Goal: Task Accomplishment & Management: Manage account settings

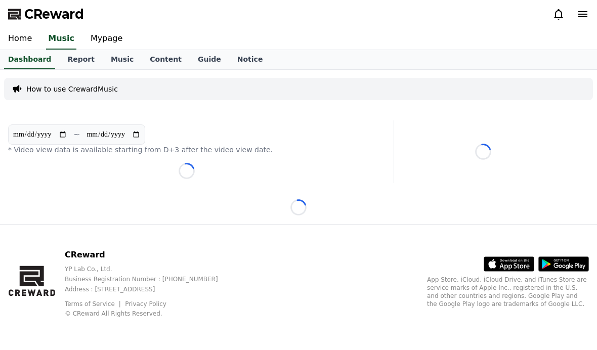
scroll to position [36, 0]
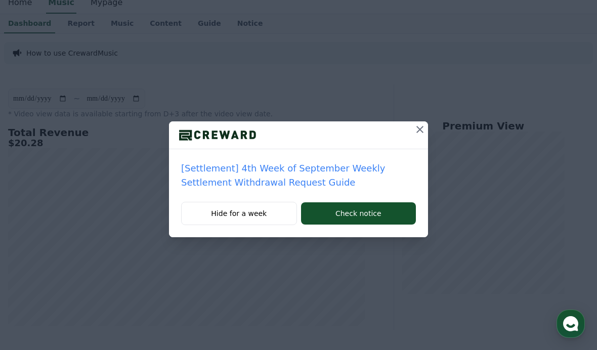
click at [421, 126] on icon at bounding box center [420, 129] width 12 height 12
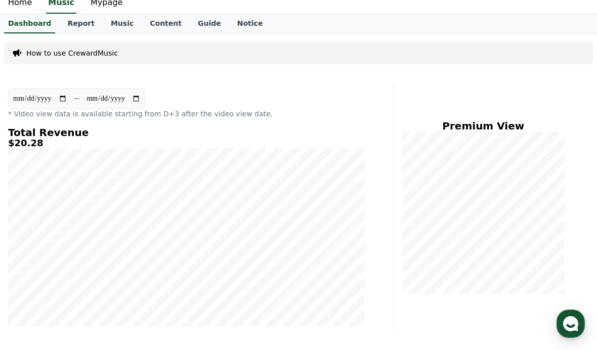
click at [93, 5] on link "Mypage" at bounding box center [106, 2] width 48 height 21
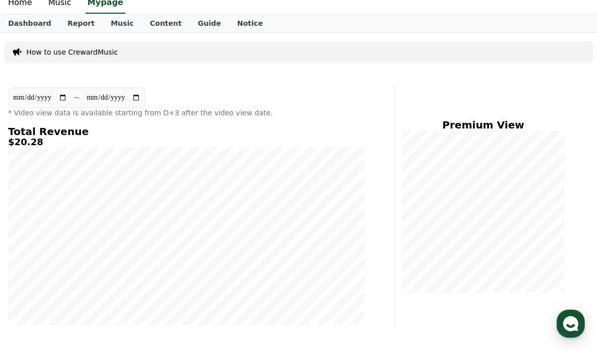
select select "**********"
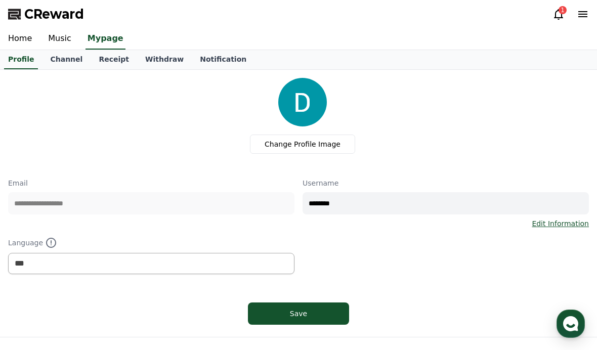
click at [99, 62] on link "Receipt" at bounding box center [114, 59] width 47 height 19
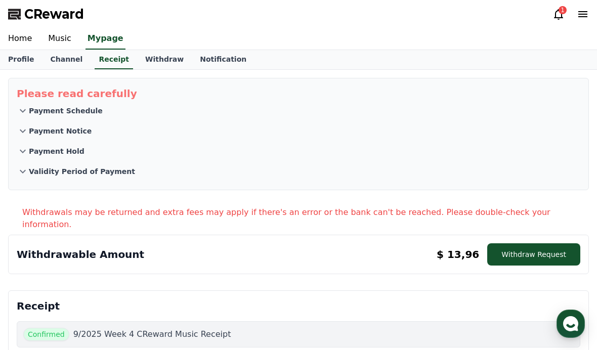
click at [559, 243] on button "Withdraw Request" at bounding box center [533, 254] width 93 height 22
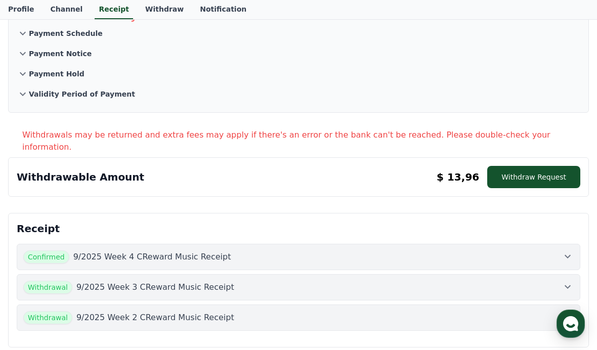
scroll to position [85, 0]
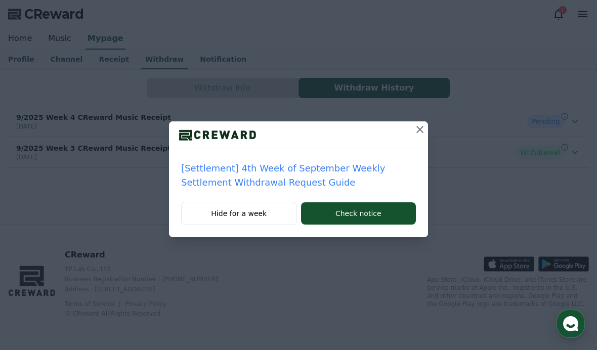
click at [425, 133] on icon at bounding box center [420, 129] width 12 height 12
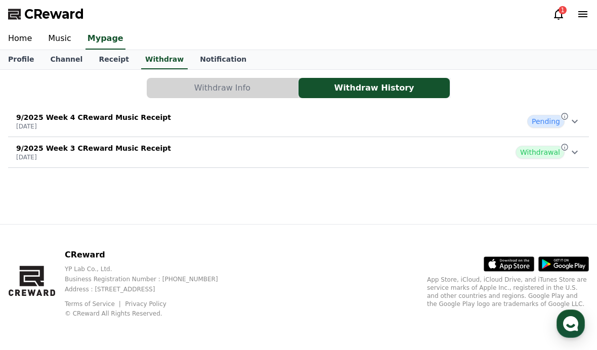
click at [578, 127] on div "Pending" at bounding box center [554, 121] width 54 height 13
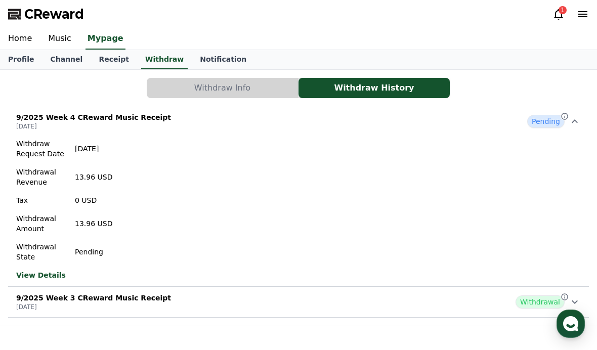
click at [563, 15] on icon at bounding box center [558, 14] width 12 height 12
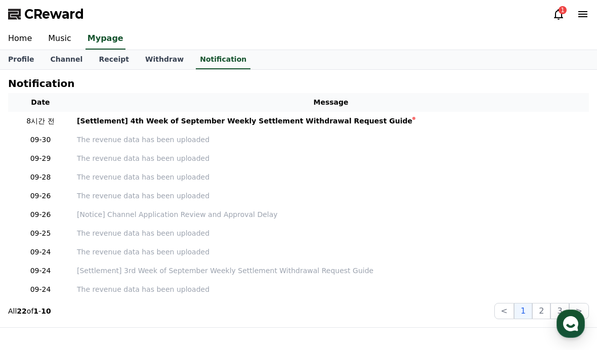
click at [560, 11] on div "1" at bounding box center [562, 10] width 8 height 8
click at [106, 120] on div "[Settlement] 4th Week of September Weekly Settlement Withdrawal Request Guide" at bounding box center [244, 121] width 335 height 11
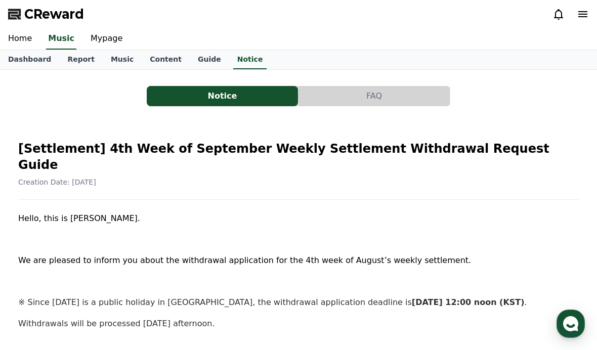
click at [421, 99] on button "FAQ" at bounding box center [373, 96] width 151 height 20
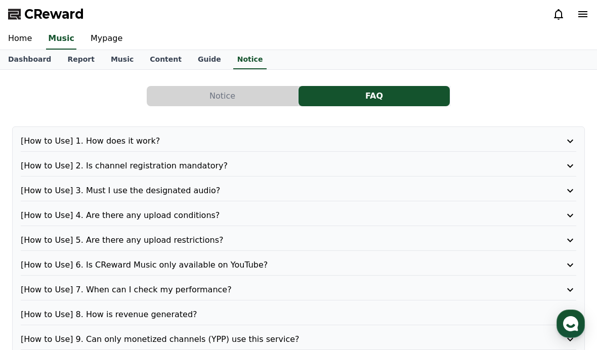
click at [158, 94] on button "Notice" at bounding box center [222, 96] width 151 height 20
click at [173, 102] on button "Notice" at bounding box center [222, 96] width 151 height 20
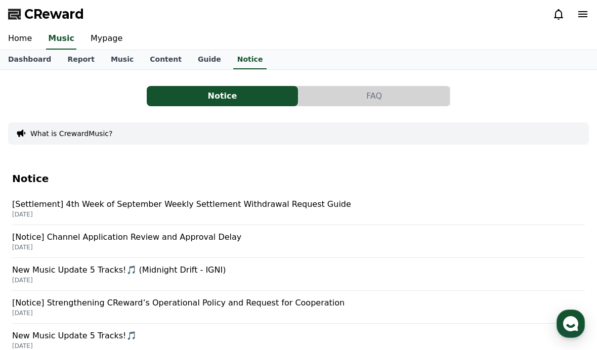
click at [106, 55] on link "Music" at bounding box center [122, 59] width 39 height 19
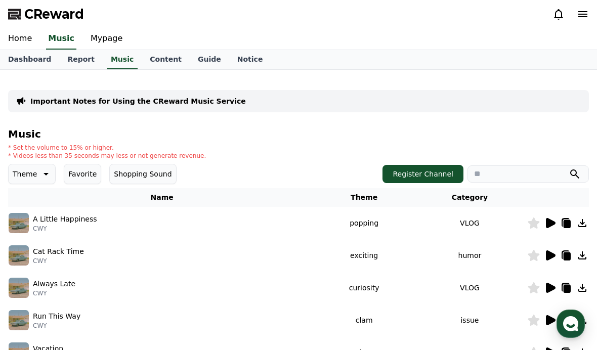
click at [97, 38] on link "Mypage" at bounding box center [106, 38] width 48 height 21
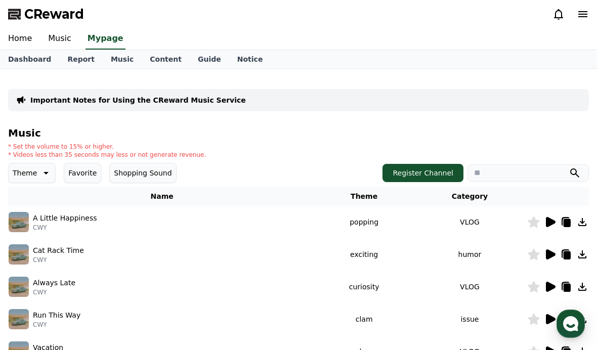
select select "**********"
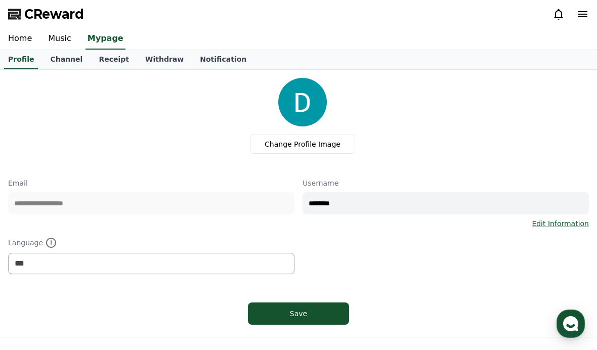
click at [137, 64] on link "Withdraw" at bounding box center [164, 59] width 55 height 19
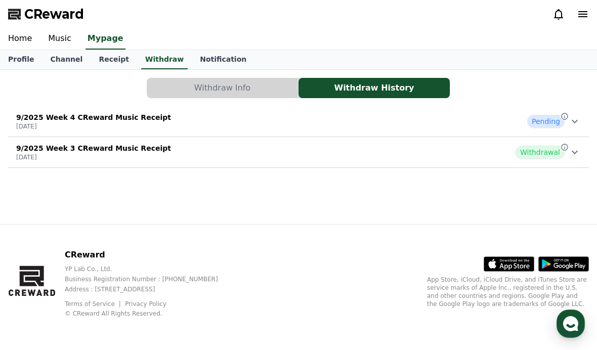
click at [78, 116] on p "9/2025 Week 4 CReward Music Receipt" at bounding box center [93, 117] width 155 height 10
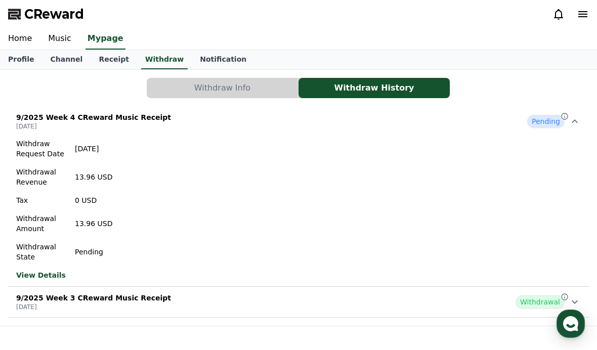
click at [50, 44] on link "Music" at bounding box center [59, 38] width 39 height 21
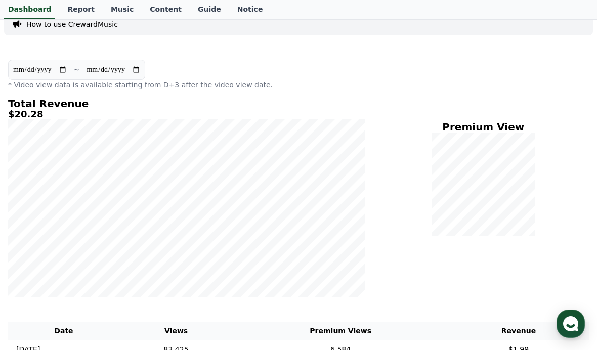
scroll to position [59, 0]
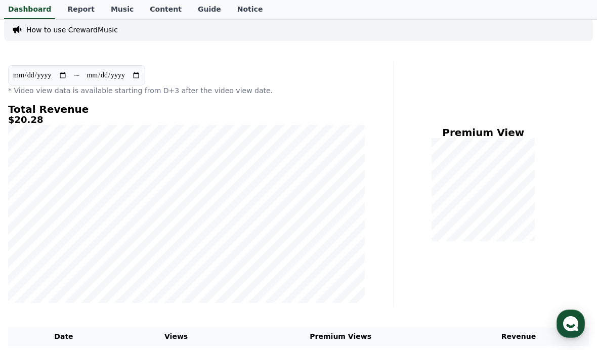
click at [142, 9] on link "Content" at bounding box center [166, 9] width 48 height 19
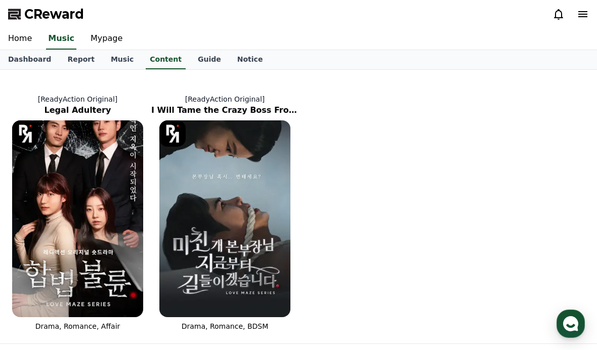
click at [93, 38] on link "Mypage" at bounding box center [106, 38] width 48 height 21
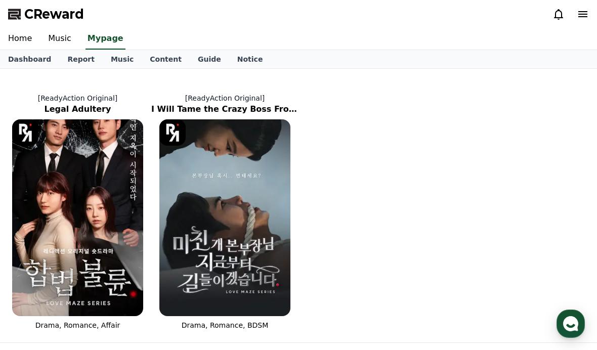
select select "**********"
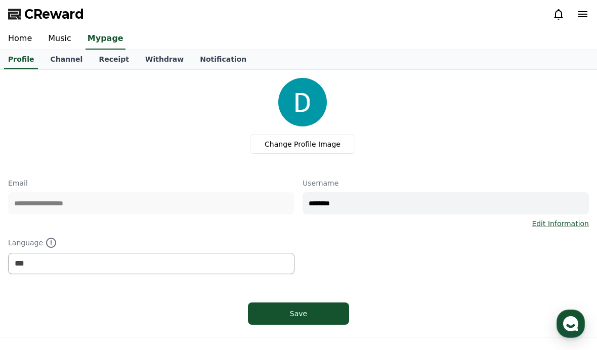
click at [146, 63] on link "Withdraw" at bounding box center [164, 59] width 55 height 19
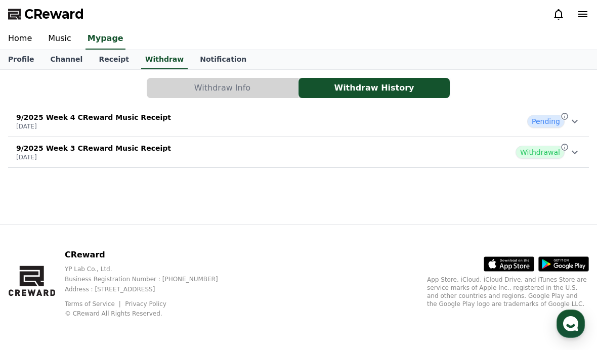
click at [496, 152] on div "9/2025 Week 3 CReward Music Receipt [DATE] Withdrawal" at bounding box center [298, 152] width 580 height 26
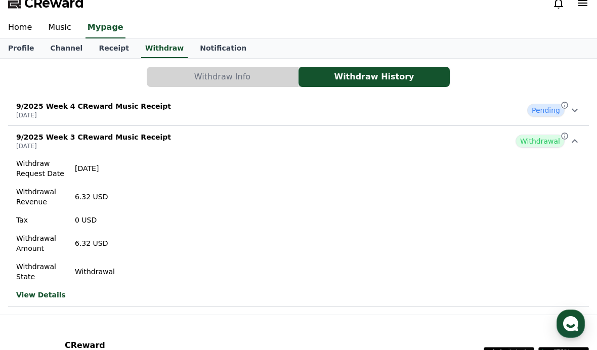
scroll to position [26, 0]
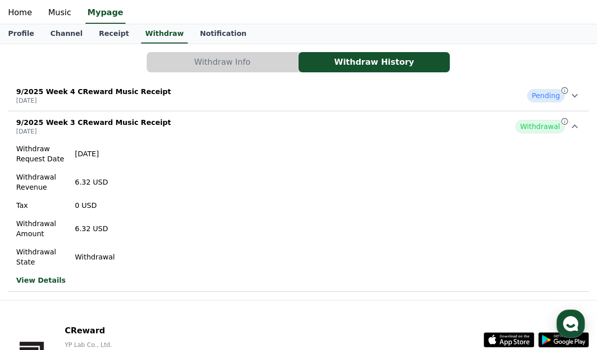
click at [67, 93] on p "9/2025 Week 4 CReward Music Receipt" at bounding box center [93, 91] width 155 height 10
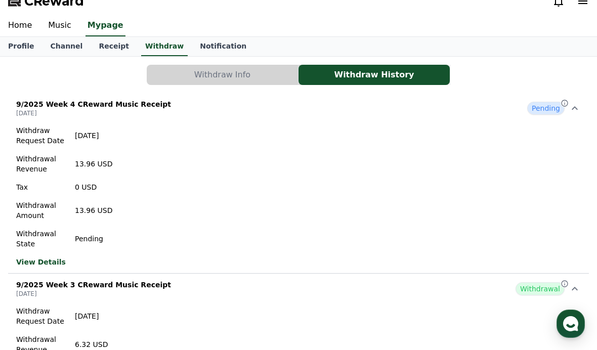
scroll to position [3, 0]
